Goal: Task Accomplishment & Management: Complete application form

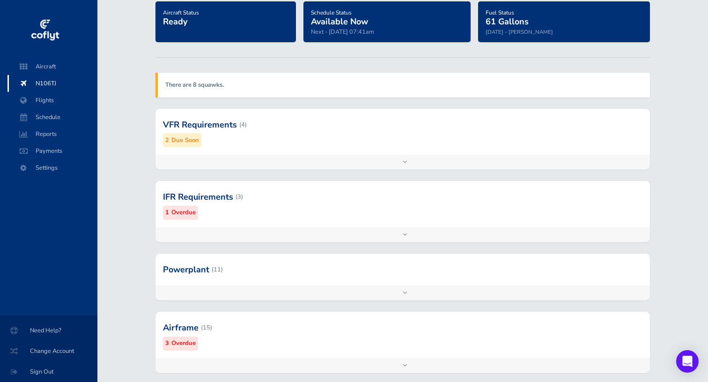
scroll to position [177, 0]
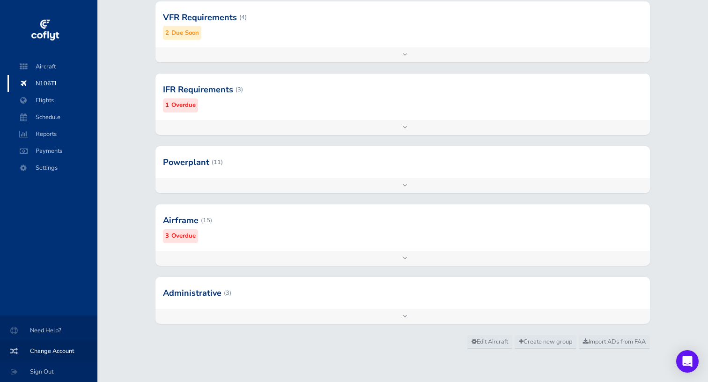
click at [45, 347] on span "Change Account" at bounding box center [48, 350] width 75 height 17
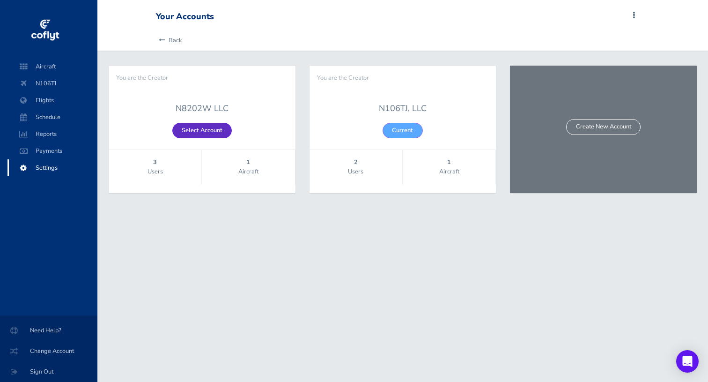
click at [212, 132] on link "Select Account" at bounding box center [201, 130] width 59 height 15
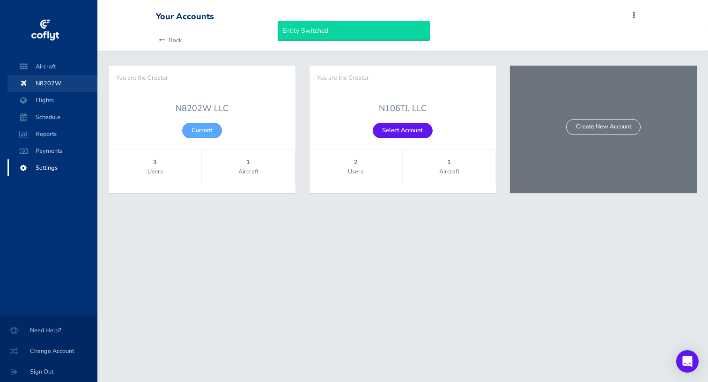
click at [52, 85] on span "N8202W" at bounding box center [52, 83] width 71 height 17
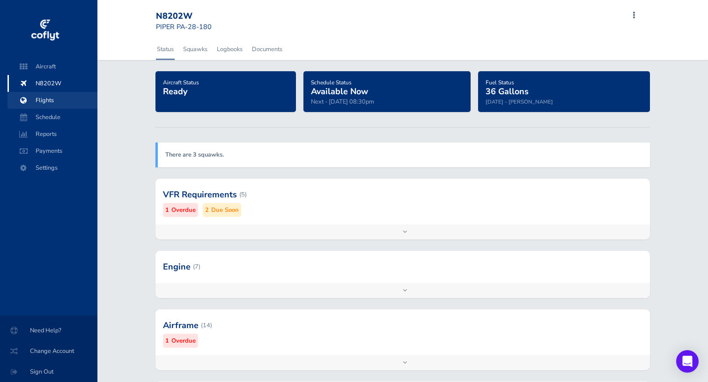
click at [64, 101] on span "Flights" at bounding box center [52, 100] width 71 height 17
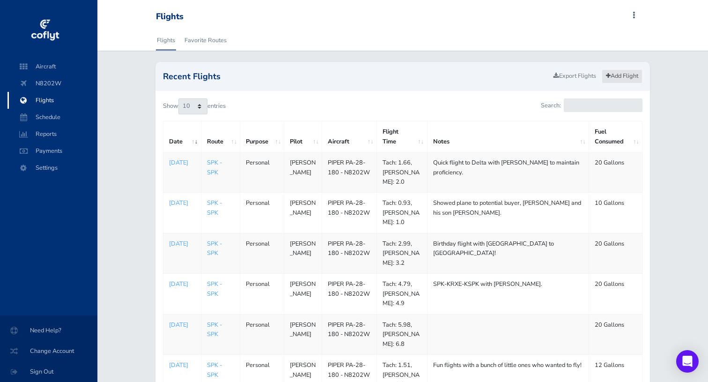
click at [620, 76] on link "Add Flight" at bounding box center [622, 76] width 41 height 14
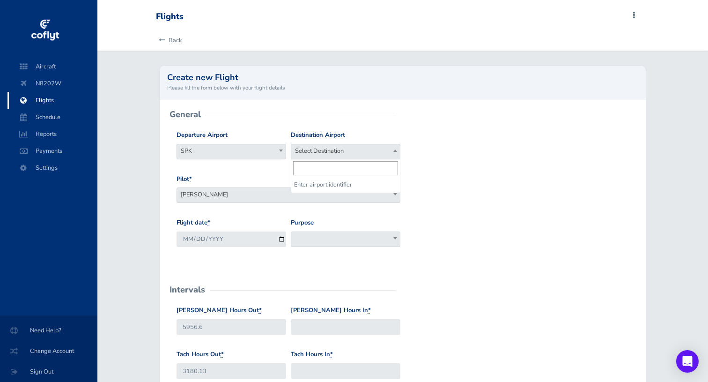
click at [367, 146] on span "Select Destination" at bounding box center [345, 150] width 109 height 13
click at [331, 172] on input "search" at bounding box center [345, 168] width 105 height 14
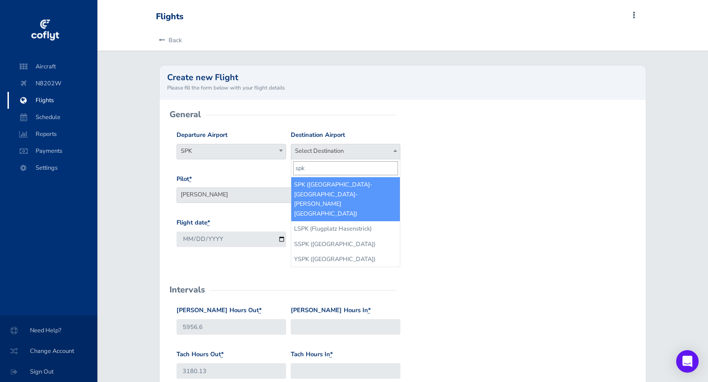
type input "spk"
select select "SPK"
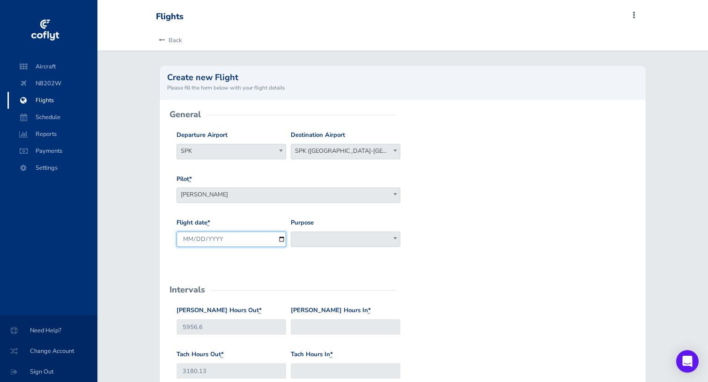
click at [251, 239] on input "2025-08-18" at bounding box center [232, 238] width 110 height 15
click at [277, 239] on input "2025-08-18" at bounding box center [232, 238] width 110 height 15
click at [284, 239] on input "2025-08-18" at bounding box center [232, 238] width 110 height 15
type input "2025-08-17"
click at [325, 235] on span at bounding box center [346, 238] width 110 height 15
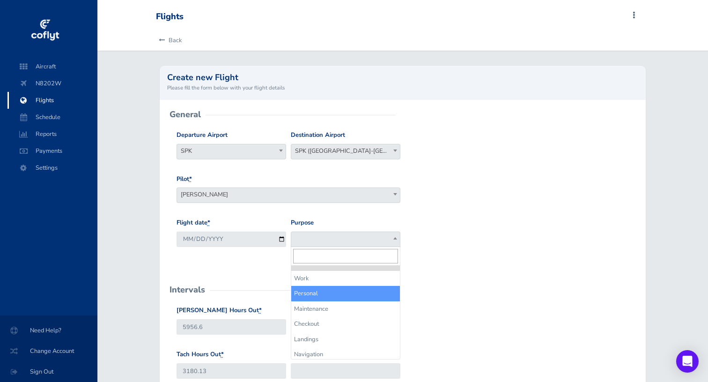
select select "Personal"
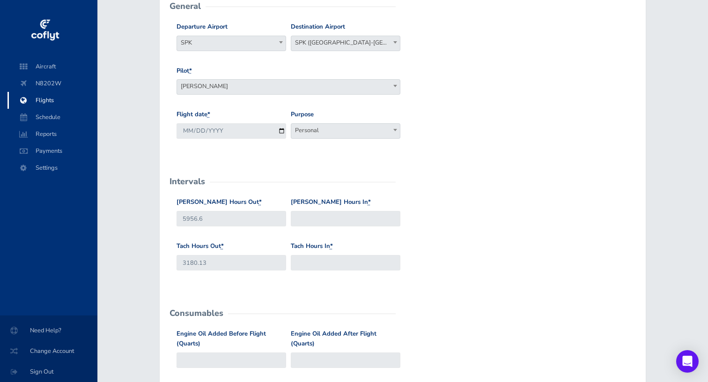
scroll to position [129, 0]
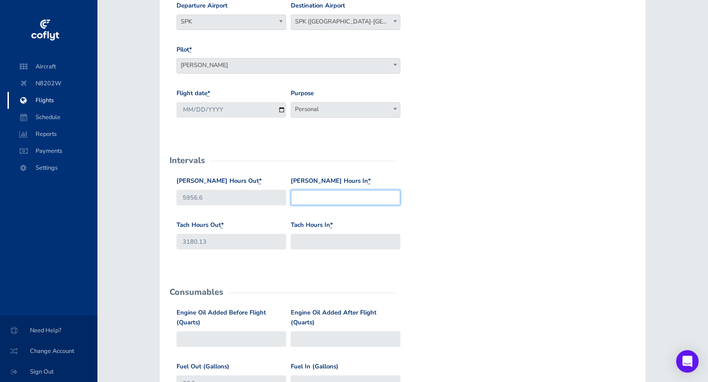
click at [328, 200] on input "Hobbs Hours In *" at bounding box center [346, 197] width 110 height 15
paste input "5959.9"
type input "5959.9"
click at [331, 250] on div "Tach Hours In *" at bounding box center [345, 238] width 114 height 37
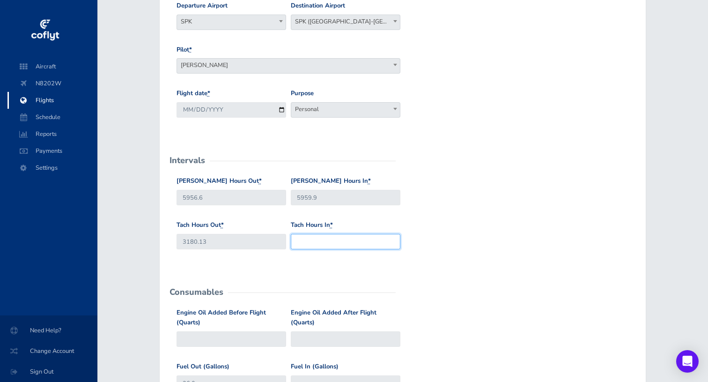
click at [341, 243] on input "Tach Hours In *" at bounding box center [346, 241] width 110 height 15
click at [328, 241] on input "Tach Hours In *" at bounding box center [346, 241] width 110 height 15
paste input "3183.15"
type input "3183.15"
click at [478, 168] on form "General Departure Airport Select Departure SPK SPK Destination Airport Select D…" at bounding box center [403, 330] width 472 height 690
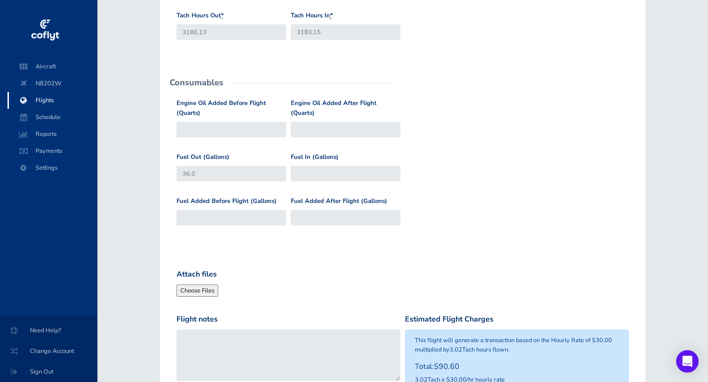
scroll to position [336, 0]
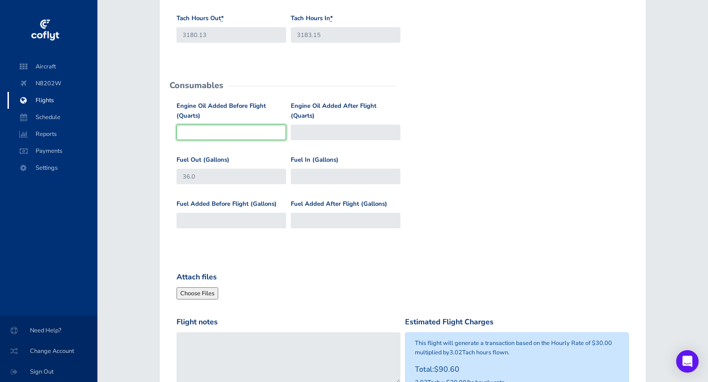
click at [226, 134] on input "Engine Oil Added Before Flight (Quarts)" at bounding box center [232, 132] width 110 height 15
type input ".5"
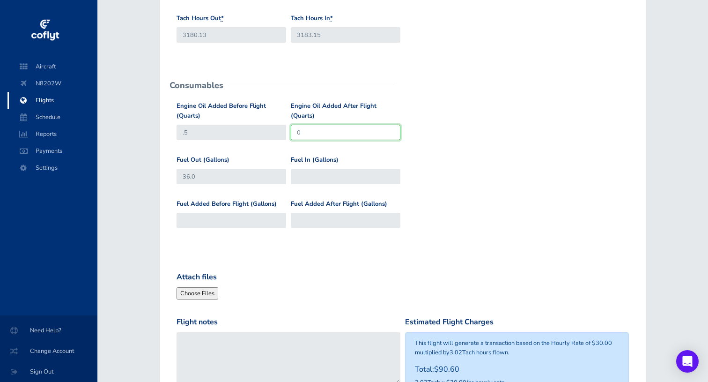
type input "0"
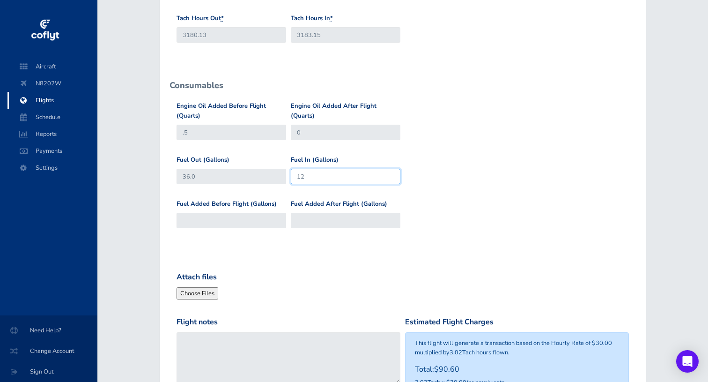
type input "12"
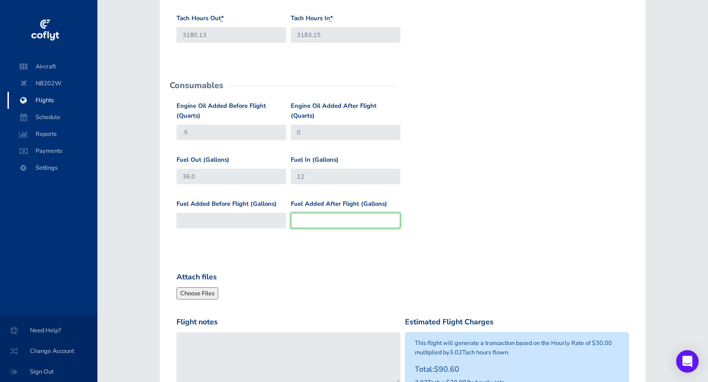
click at [359, 225] on input "Fuel Added After Flight (Gallons)" at bounding box center [346, 220] width 110 height 15
type input "24"
click at [417, 260] on form "General Departure Airport Select Departure SPK SPK Destination Airport Select D…" at bounding box center [403, 124] width 472 height 690
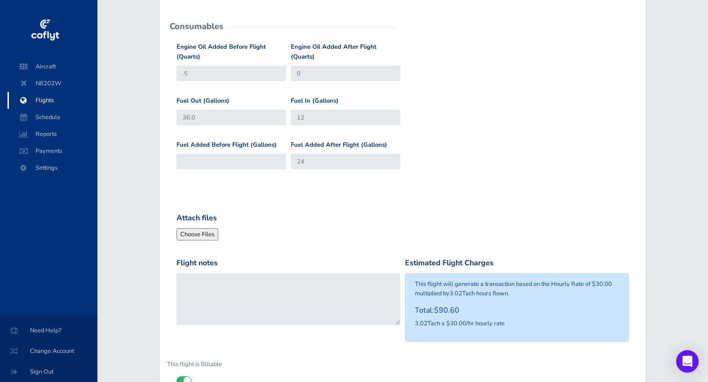
scroll to position [436, 0]
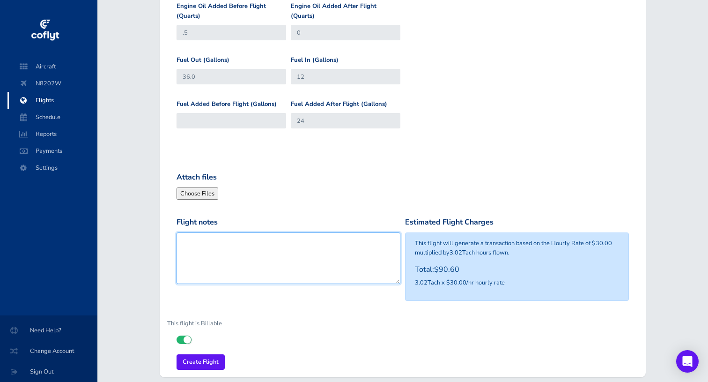
click at [288, 259] on textarea "Flight notes" at bounding box center [289, 258] width 224 height 52
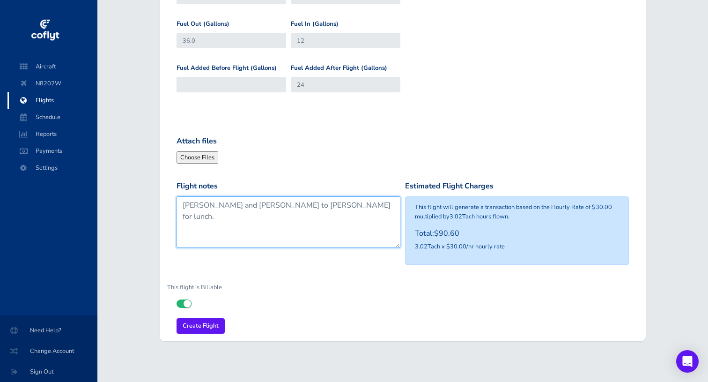
scroll to position [479, 0]
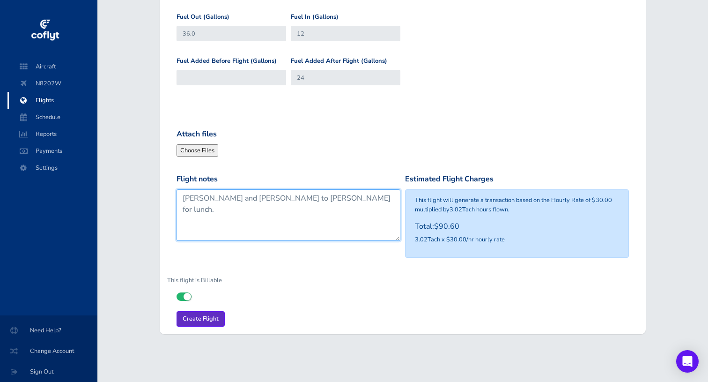
type textarea "Morgan and Brenton to Wendover for lunch."
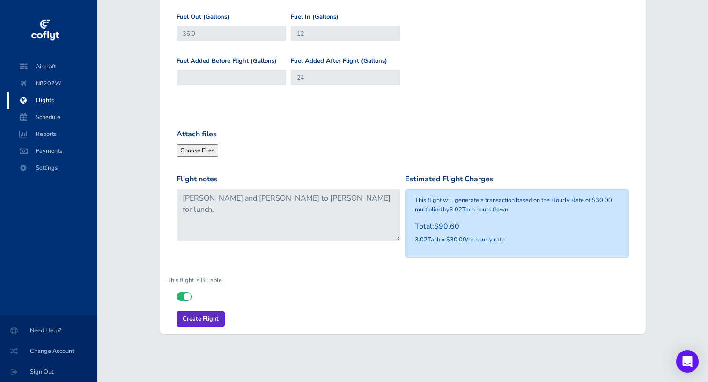
click at [204, 320] on input "Create Flight" at bounding box center [201, 318] width 48 height 15
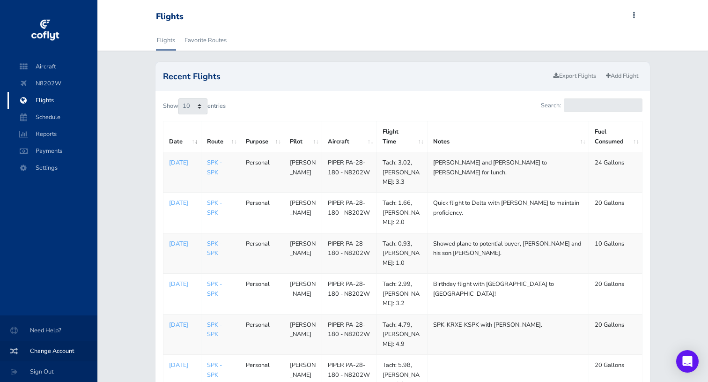
click at [51, 353] on span "Change Account" at bounding box center [48, 350] width 75 height 17
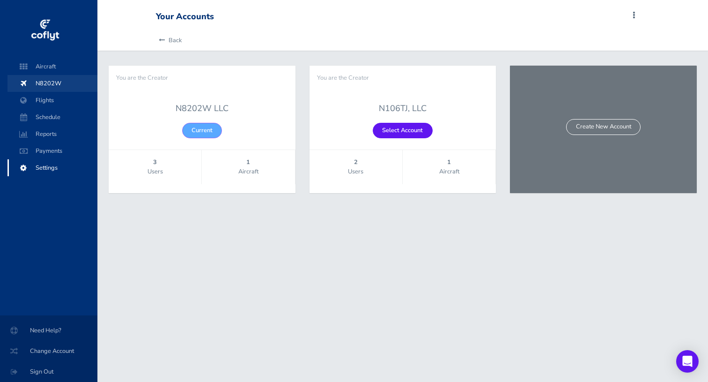
click at [61, 82] on span "N8202W" at bounding box center [52, 83] width 71 height 17
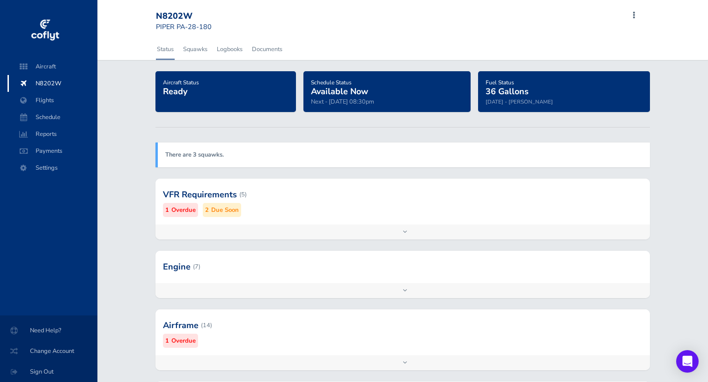
click at [360, 186] on div at bounding box center [402, 194] width 495 height 46
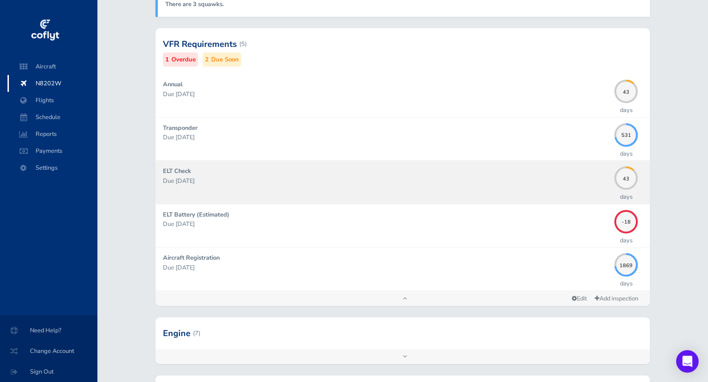
scroll to position [148, 0]
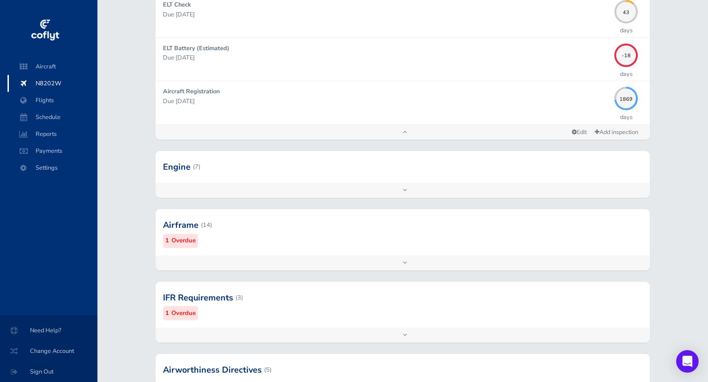
click at [455, 226] on div at bounding box center [402, 225] width 495 height 46
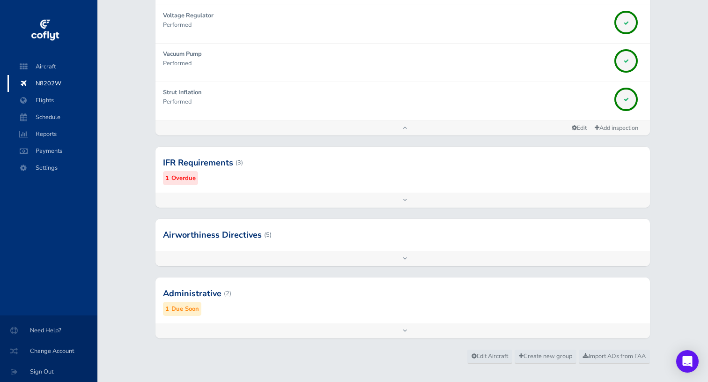
scroll to position [1023, 0]
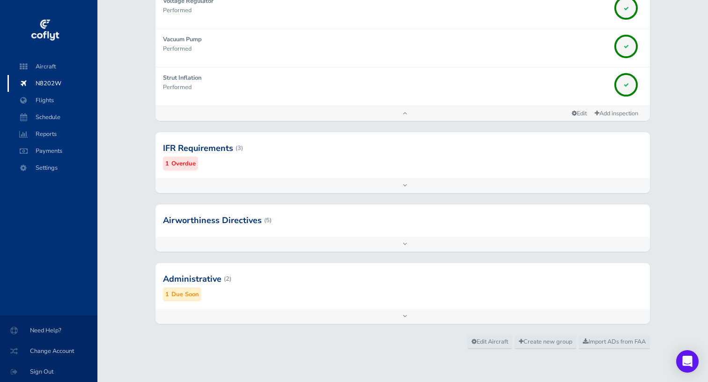
click at [408, 160] on div at bounding box center [402, 148] width 495 height 46
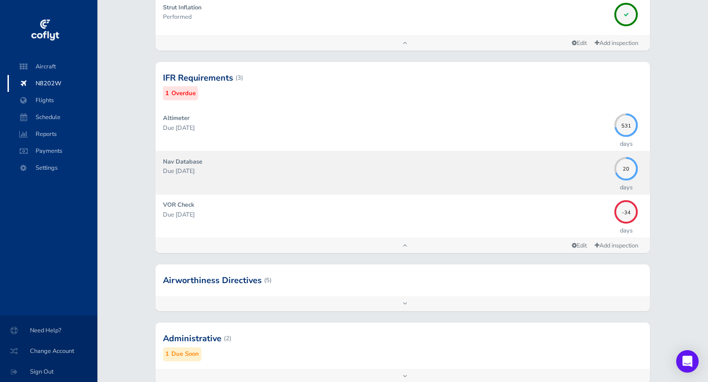
scroll to position [1153, 0]
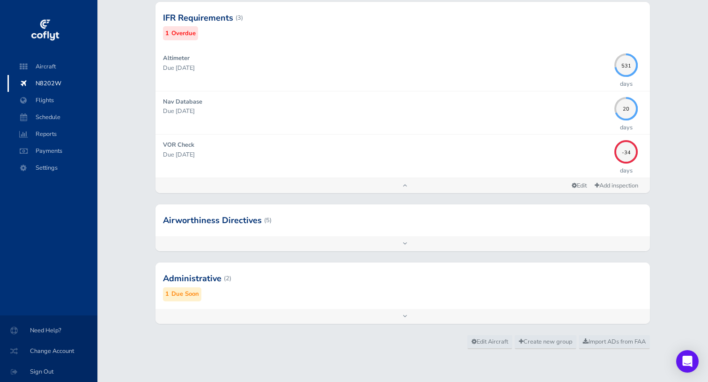
click at [388, 288] on div at bounding box center [402, 278] width 495 height 46
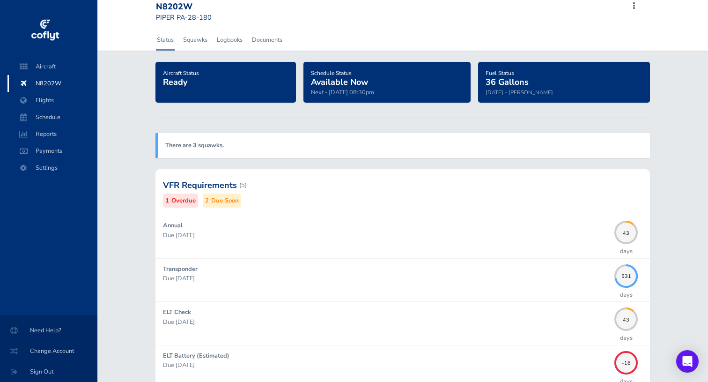
scroll to position [0, 0]
